Goal: Transaction & Acquisition: Purchase product/service

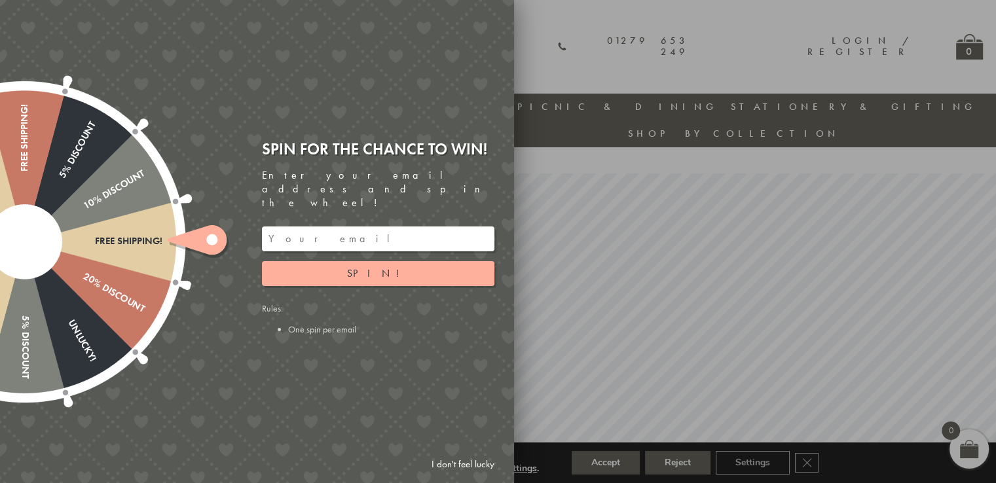
click at [342, 228] on input "email" at bounding box center [378, 238] width 232 height 25
type input "customerservice9398@gmail.com"
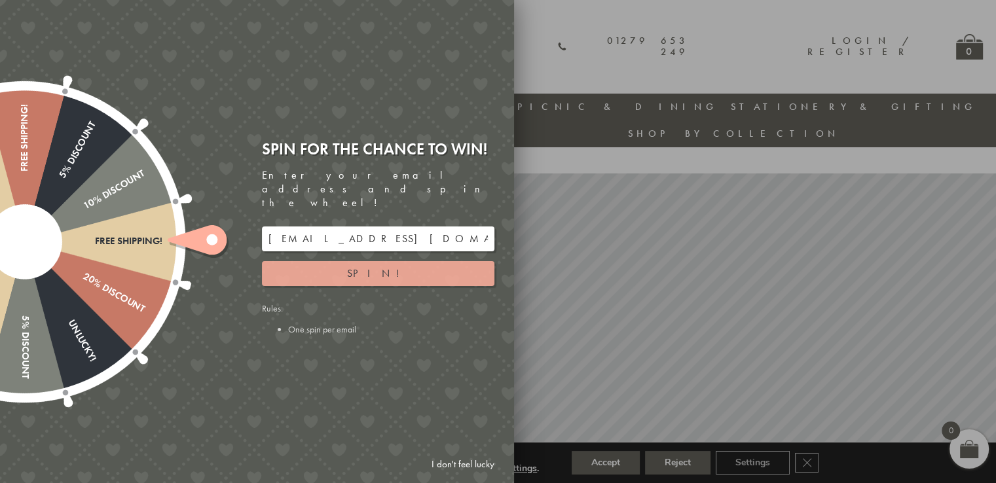
click at [410, 263] on button "Spin!" at bounding box center [378, 273] width 232 height 25
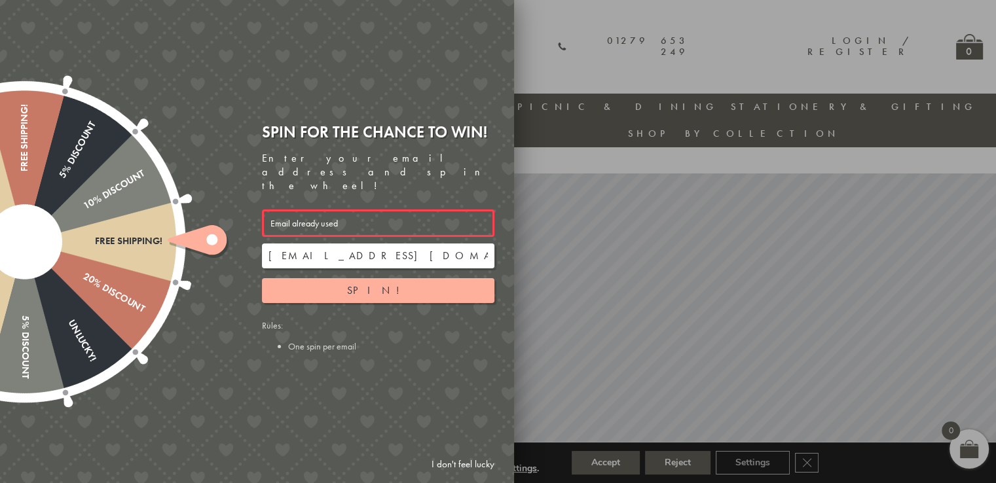
click at [375, 209] on div "Email already used" at bounding box center [378, 222] width 232 height 27
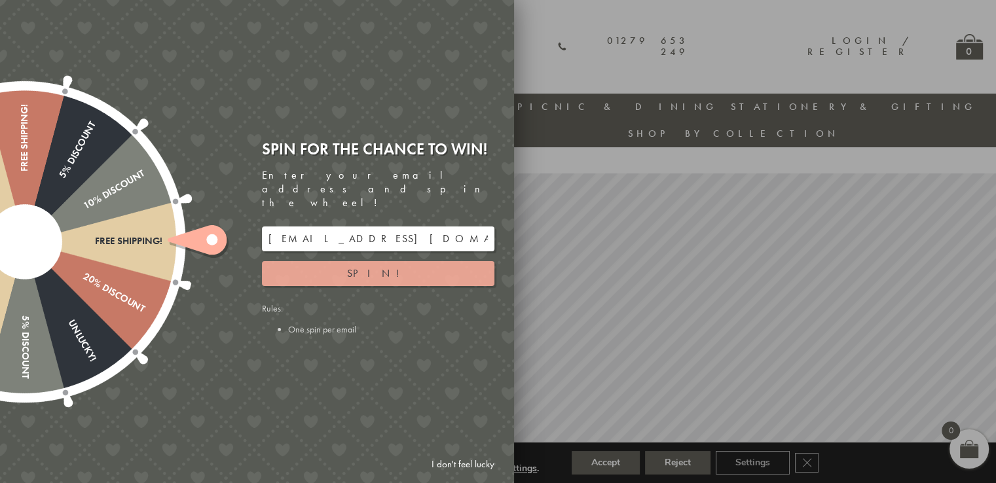
click at [346, 261] on button "Spin!" at bounding box center [378, 273] width 232 height 25
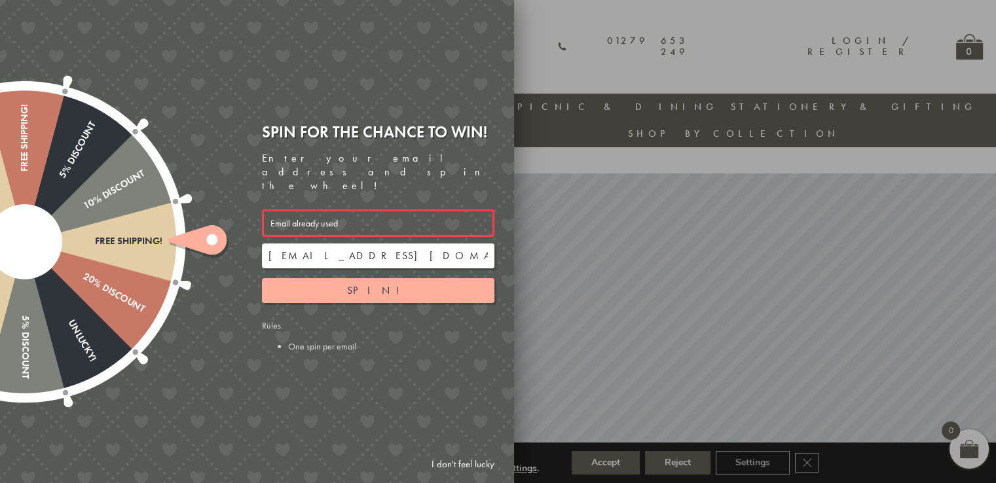
click at [600, 222] on div at bounding box center [498, 241] width 996 height 483
click at [543, 79] on div at bounding box center [498, 241] width 996 height 483
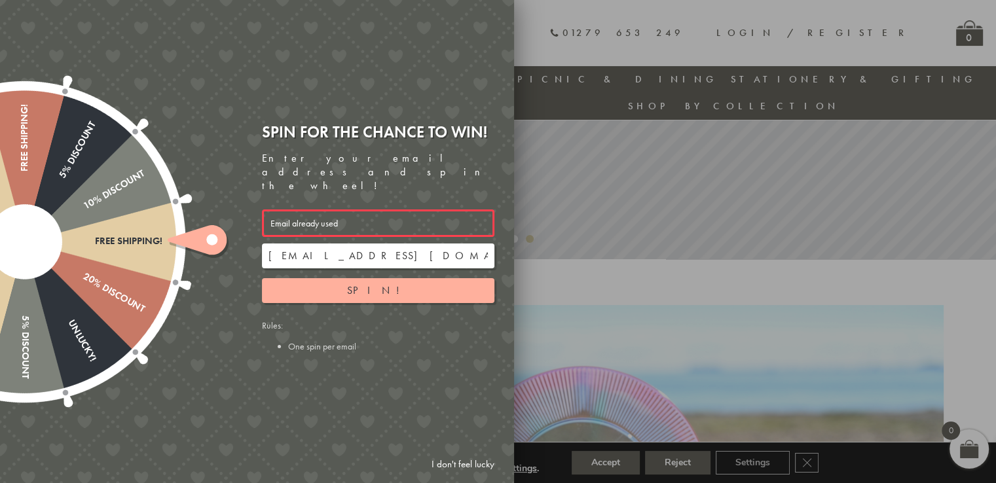
scroll to position [300, 0]
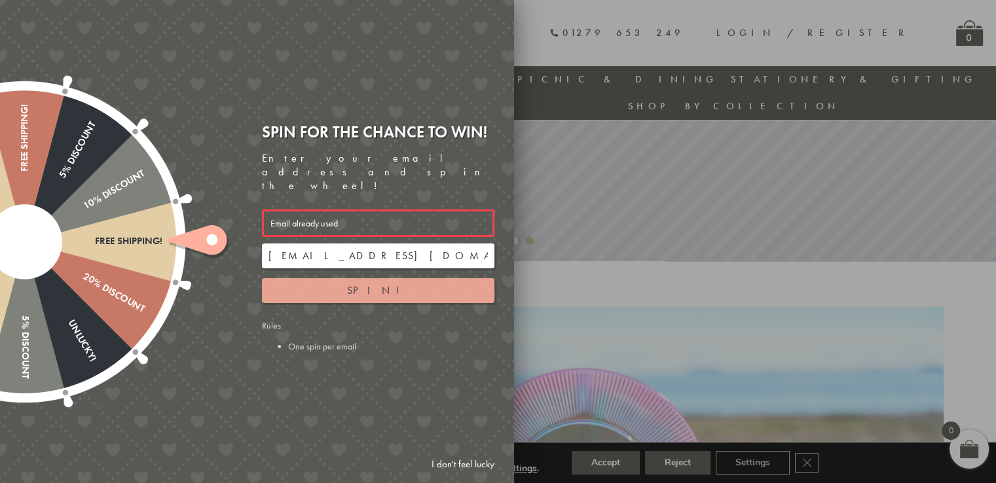
click at [333, 281] on button "Spin!" at bounding box center [378, 290] width 232 height 25
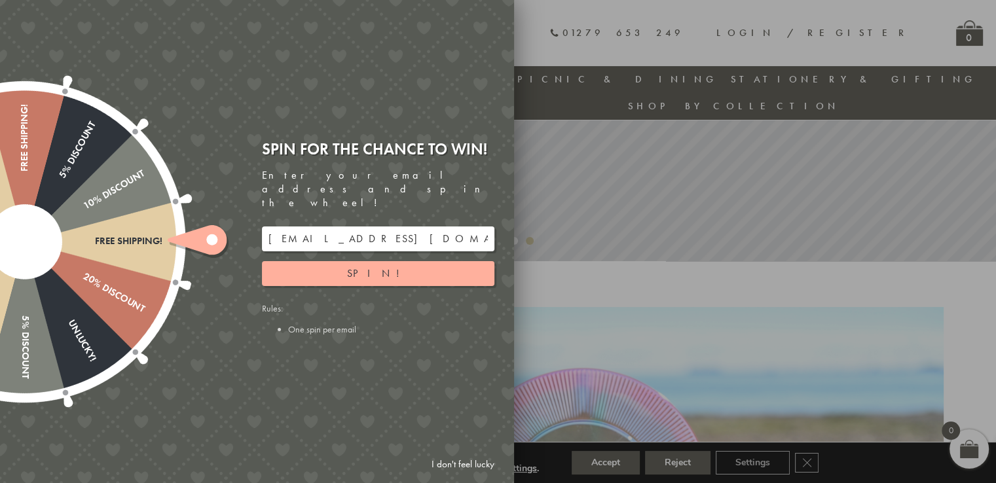
click at [87, 253] on div at bounding box center [24, 241] width 421 height 421
click at [152, 278] on div at bounding box center [24, 241] width 421 height 421
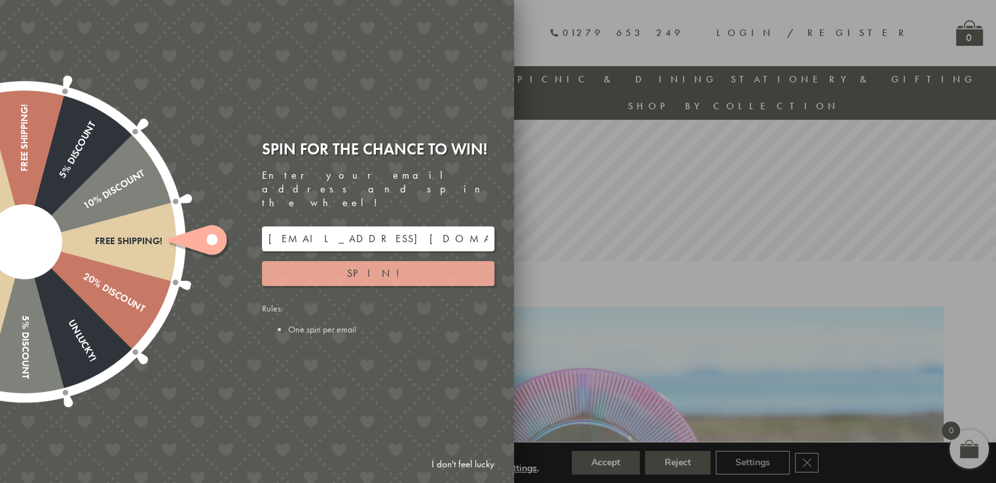
click at [402, 268] on button "Spin!" at bounding box center [378, 273] width 232 height 25
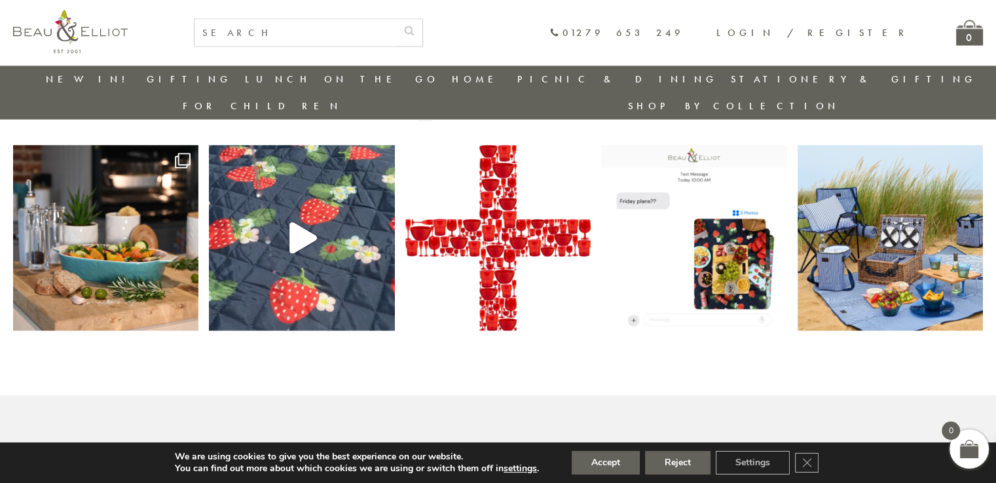
scroll to position [2264, 0]
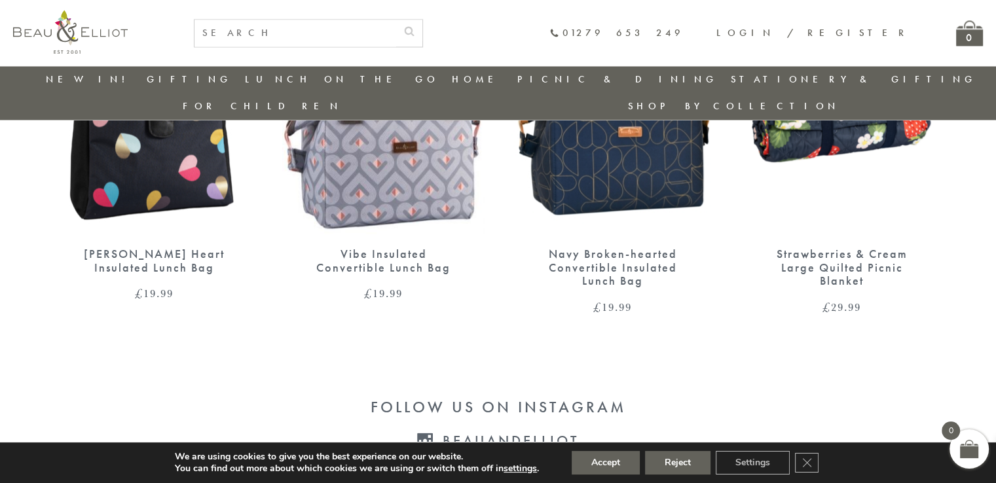
click at [581, 153] on img at bounding box center [612, 103] width 203 height 262
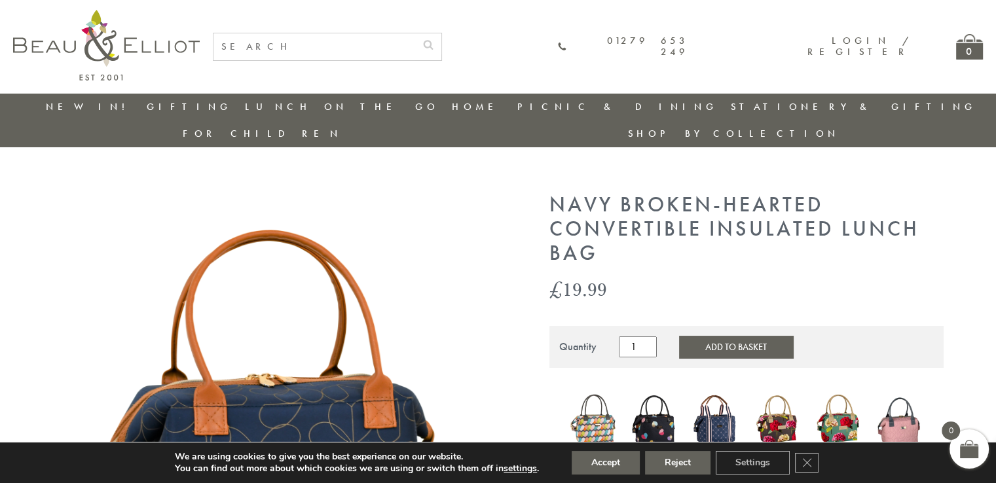
click at [748, 336] on button "Add to Basket" at bounding box center [736, 347] width 114 height 22
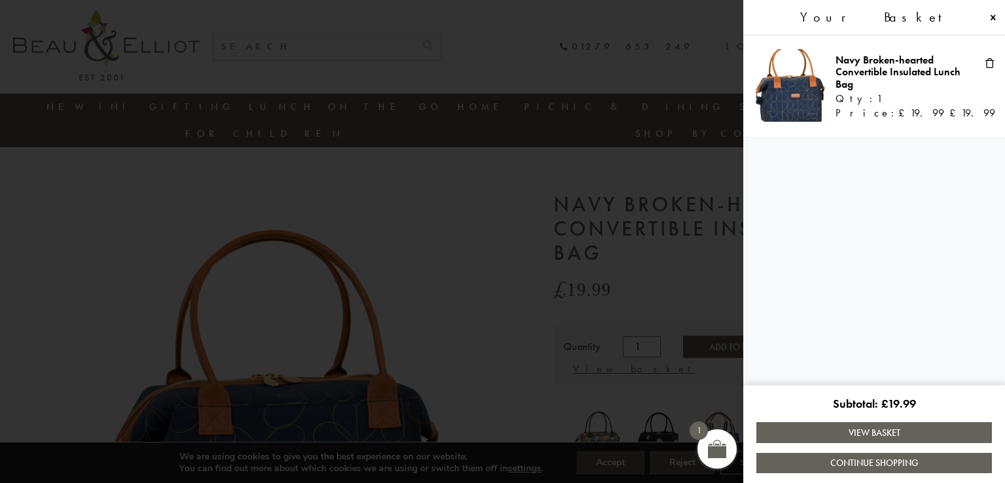
click at [851, 429] on link "View Basket" at bounding box center [875, 432] width 236 height 20
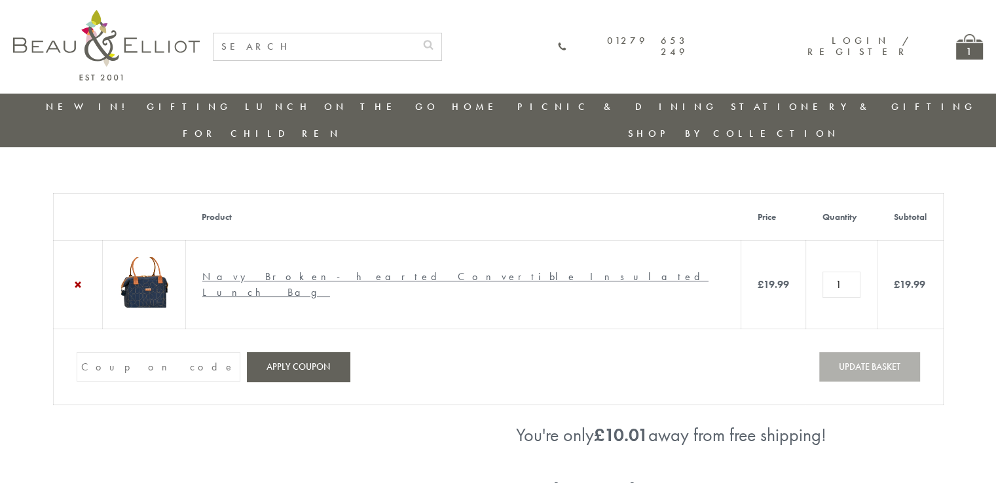
click at [163, 352] on input "Coupon:" at bounding box center [159, 366] width 164 height 29
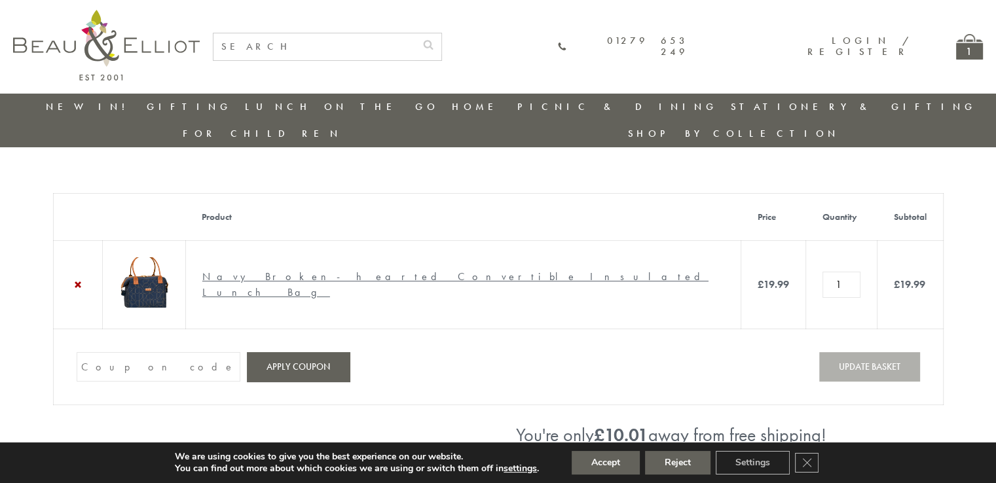
type input "WELCOME10"
click at [302, 352] on button "Apply coupon" at bounding box center [298, 366] width 103 height 29
type input "W"
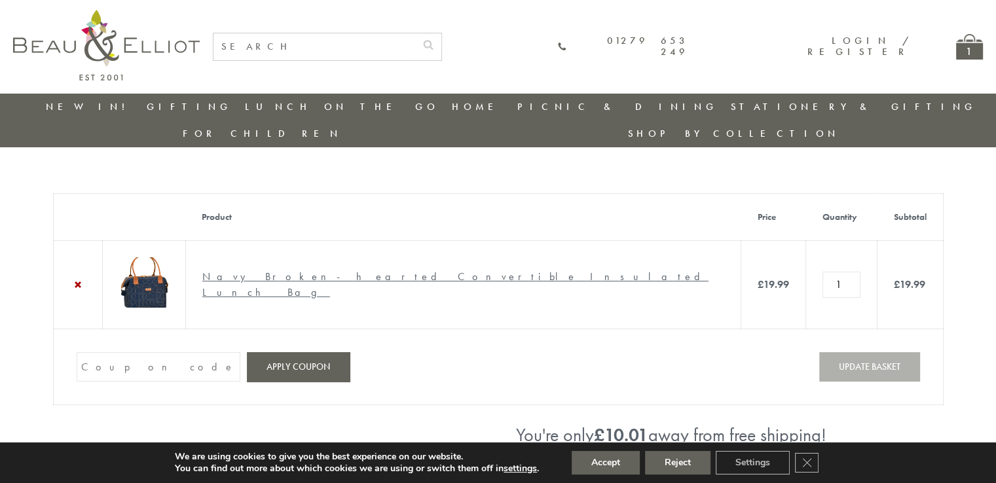
click at [400, 270] on link "Navy Broken-hearted Convertible Insulated Lunch Bag" at bounding box center [455, 284] width 506 height 29
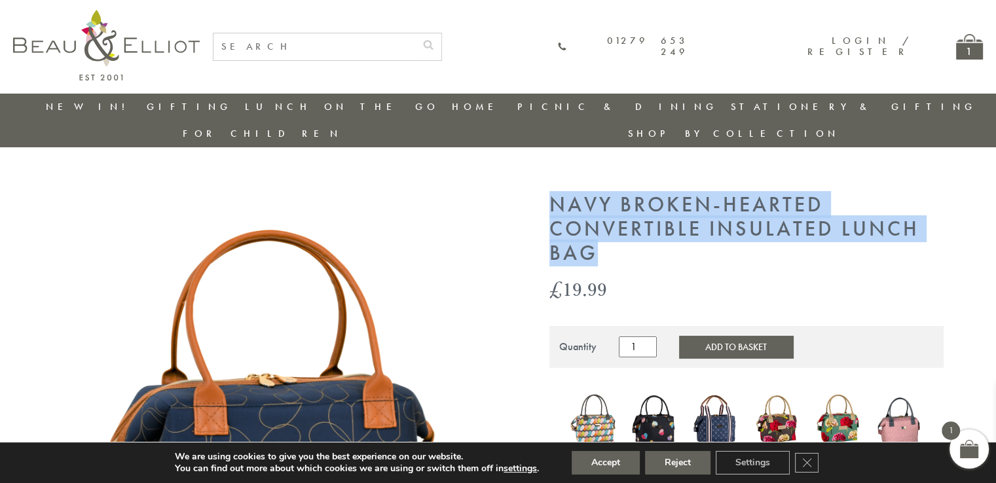
drag, startPoint x: 545, startPoint y: 162, endPoint x: 600, endPoint y: 223, distance: 82.0
copy h1 "Navy Broken-hearted Convertible Insulated Lunch Bag"
